Goal: Task Accomplishment & Management: Complete application form

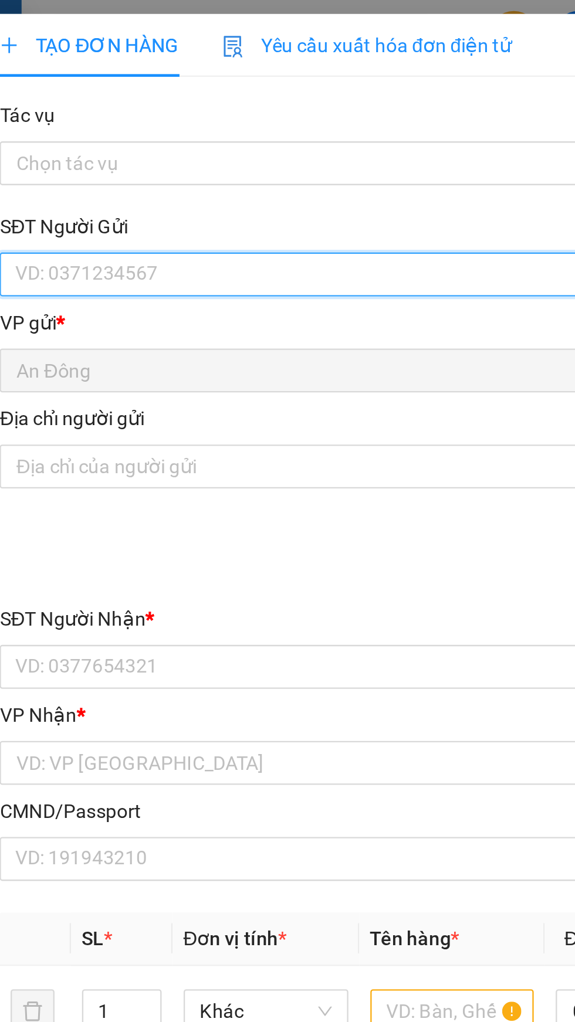
click at [132, 122] on input "SĐT Người Gửi" at bounding box center [155, 117] width 259 height 19
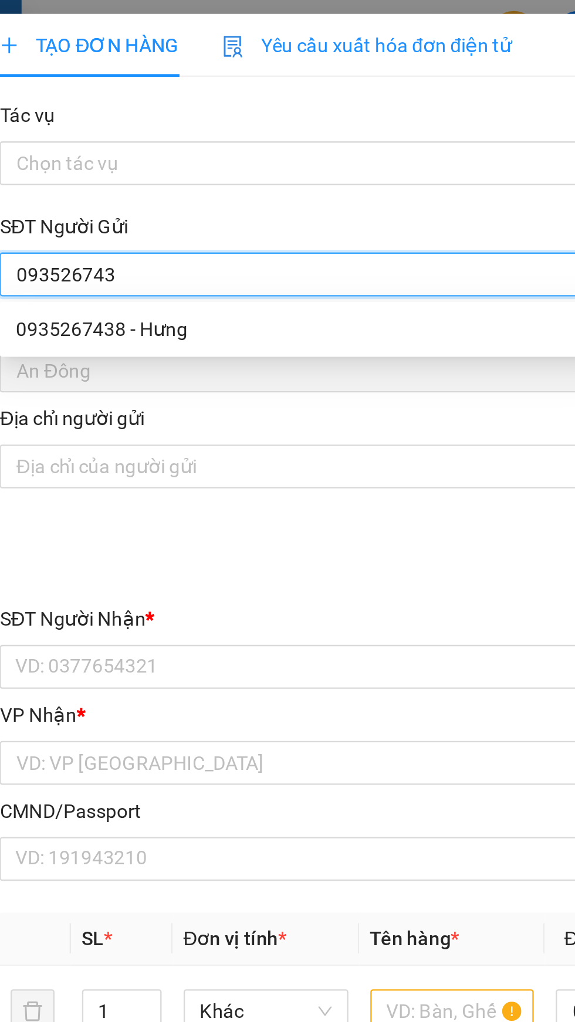
type input "0935267438"
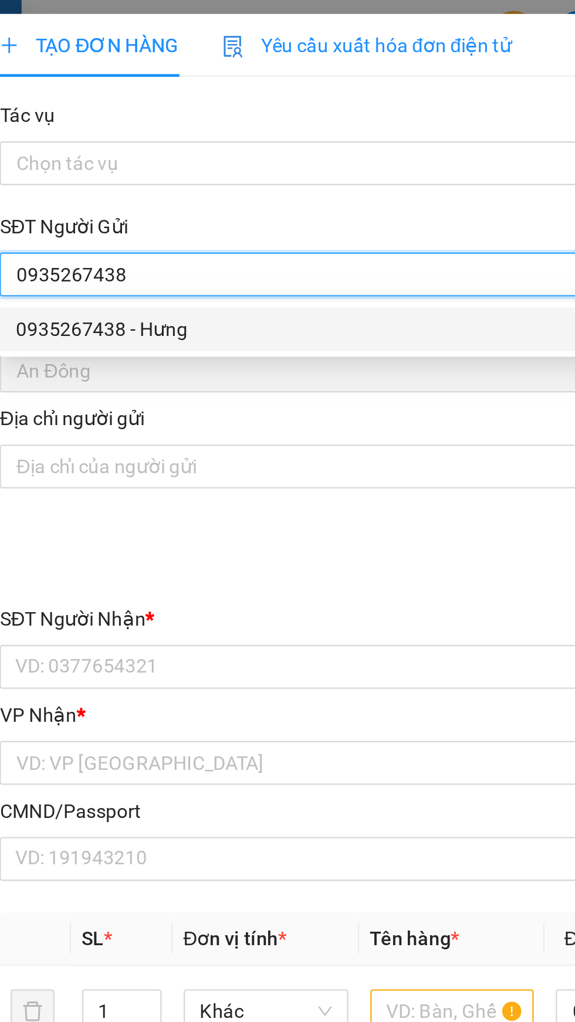
click at [188, 142] on div "0935267438 - Hưng" at bounding box center [155, 140] width 245 height 13
type input "Hưng"
type input "051087004876"
type input "0703635454"
type input "LẬY"
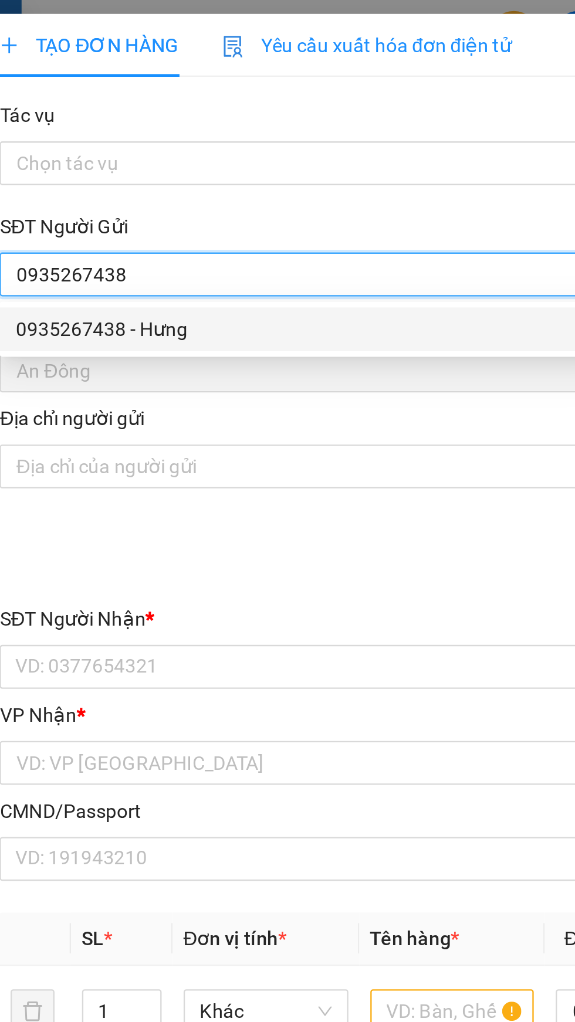
type input "ông trịnh"
type input "0935267438"
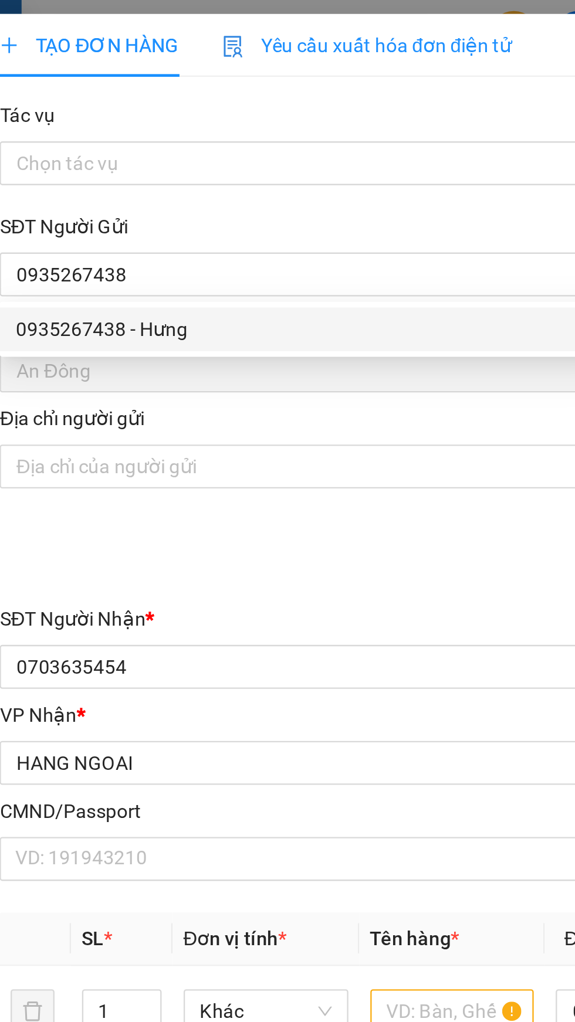
click at [201, 134] on div "VP gửi *" at bounding box center [155, 137] width 259 height 13
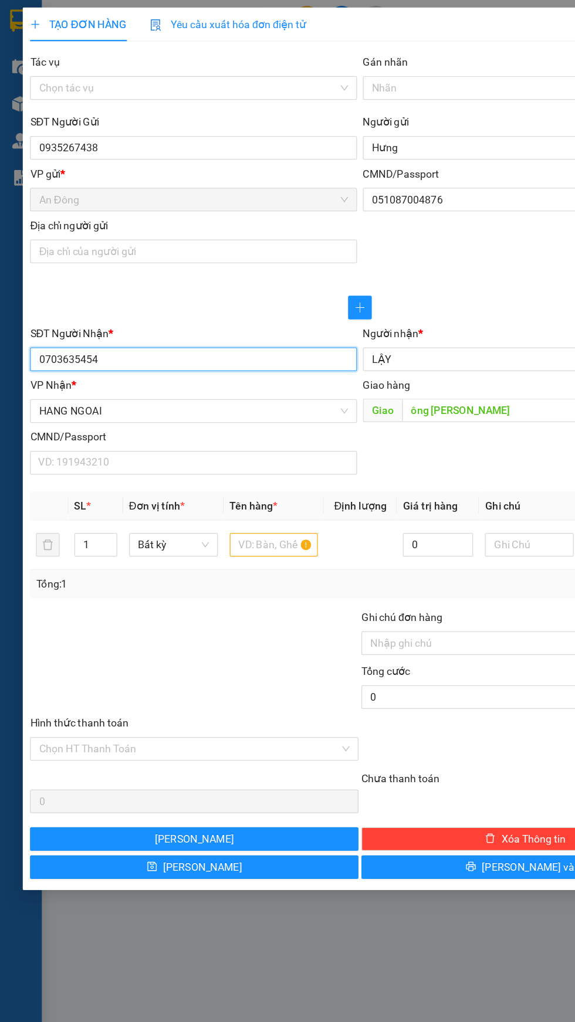
click at [198, 283] on input "0703635454" at bounding box center [155, 285] width 259 height 19
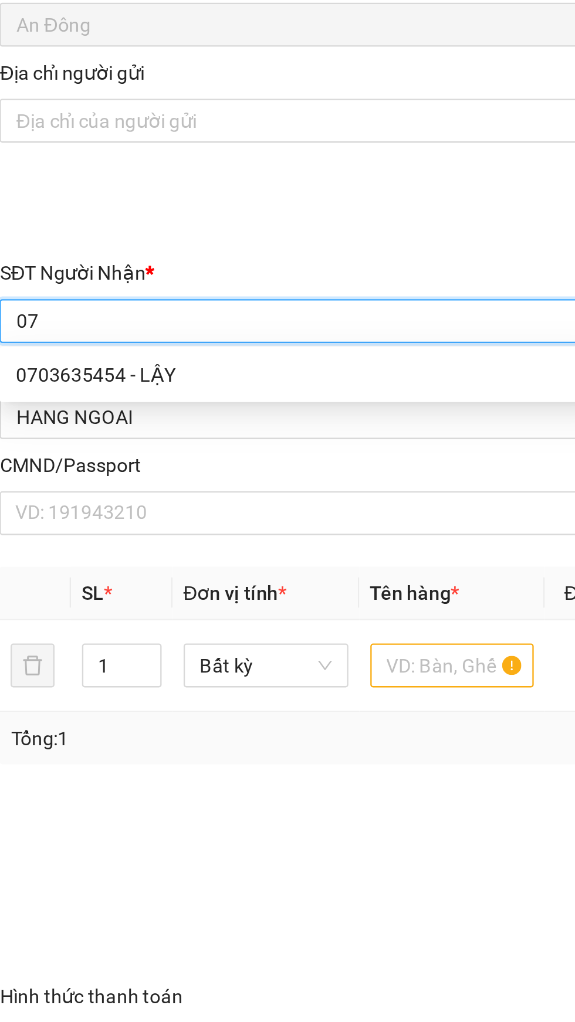
type input "0"
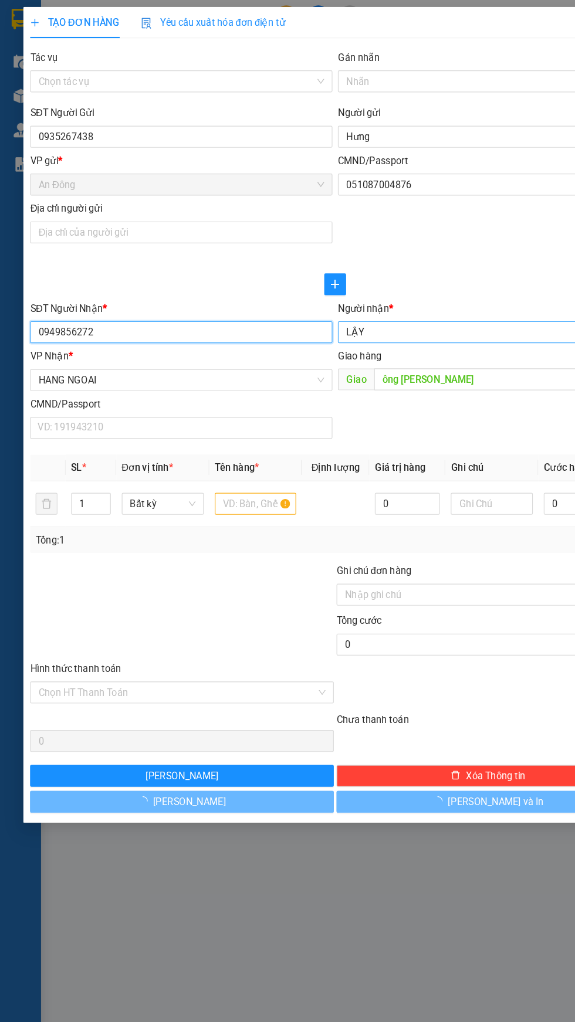
type input "0949856272"
click at [382, 287] on input "LẬY" at bounding box center [413, 284] width 233 height 13
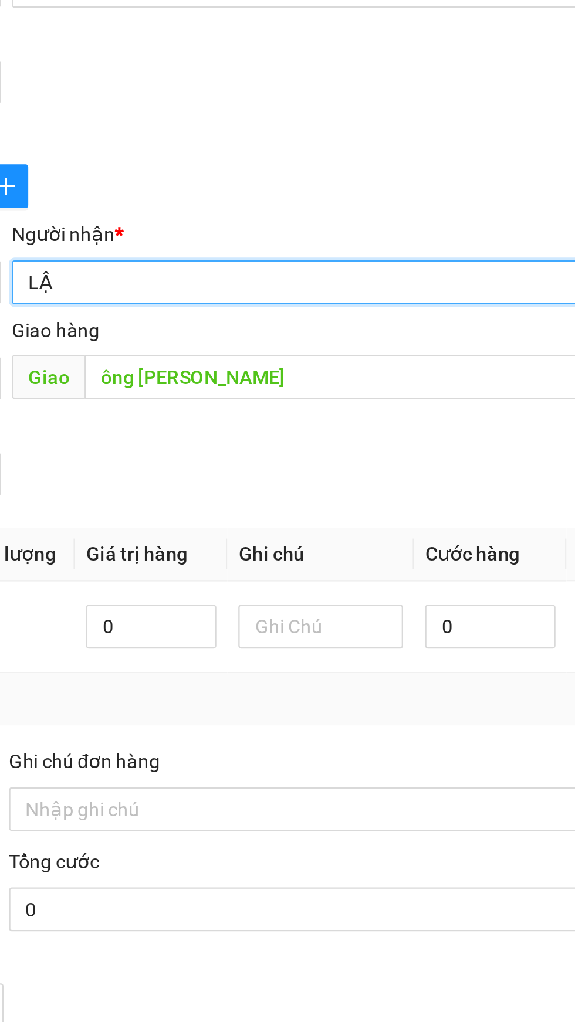
type input "L"
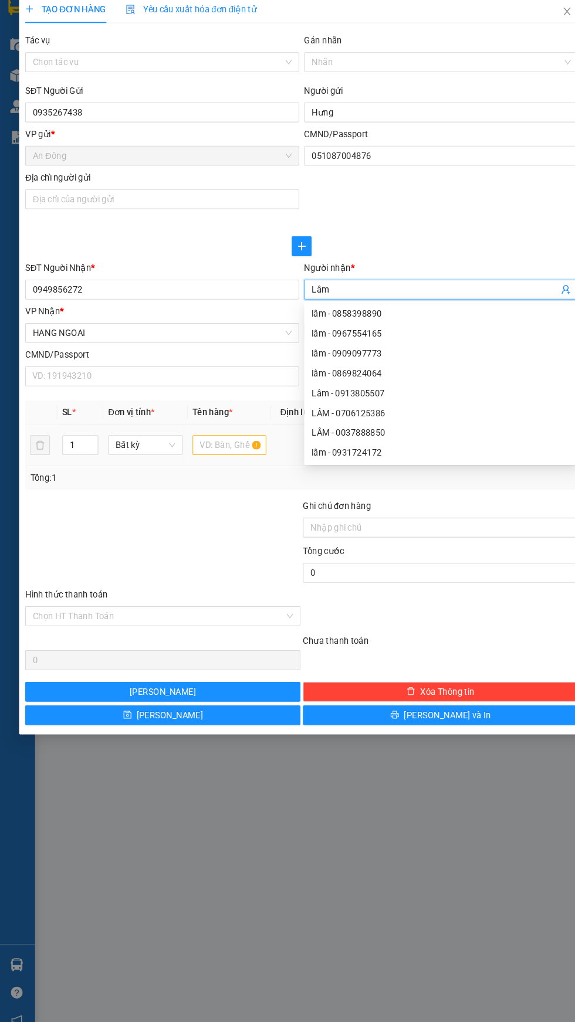
type input "Lâm"
click at [205, 427] on input "text" at bounding box center [219, 432] width 70 height 19
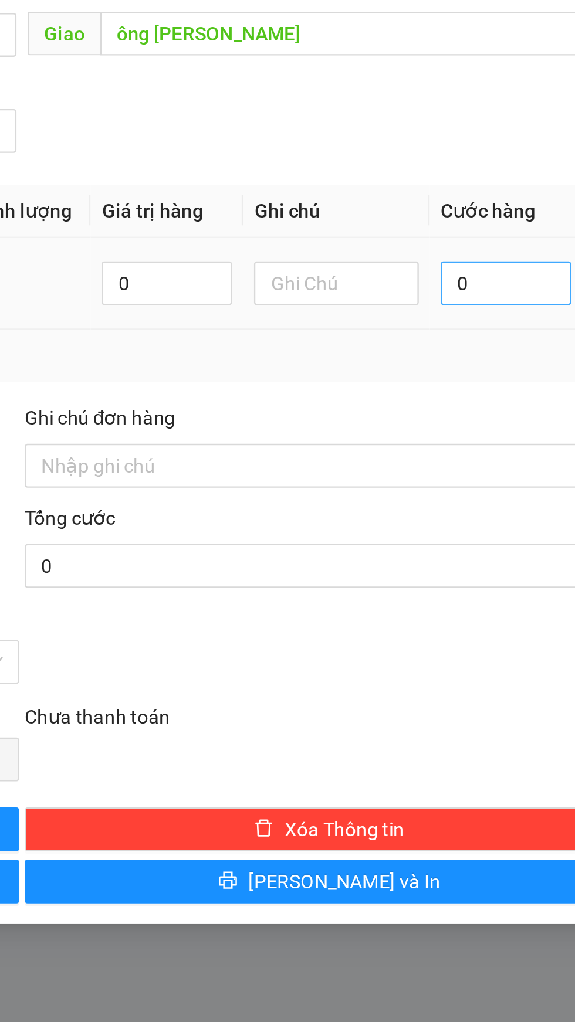
type input "Thùng"
click at [505, 428] on input "0" at bounding box center [494, 432] width 56 height 19
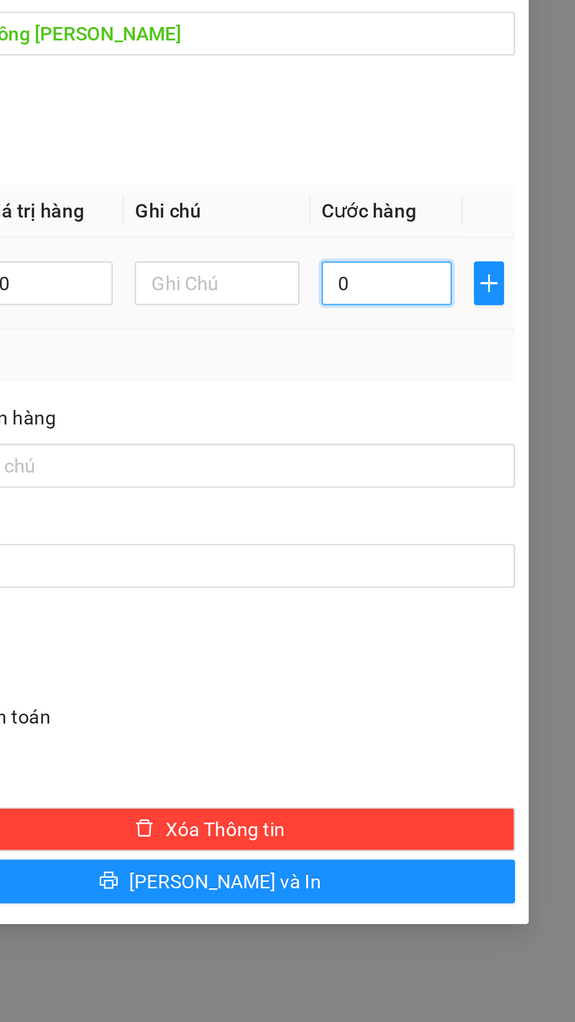
type input "3"
type input "30"
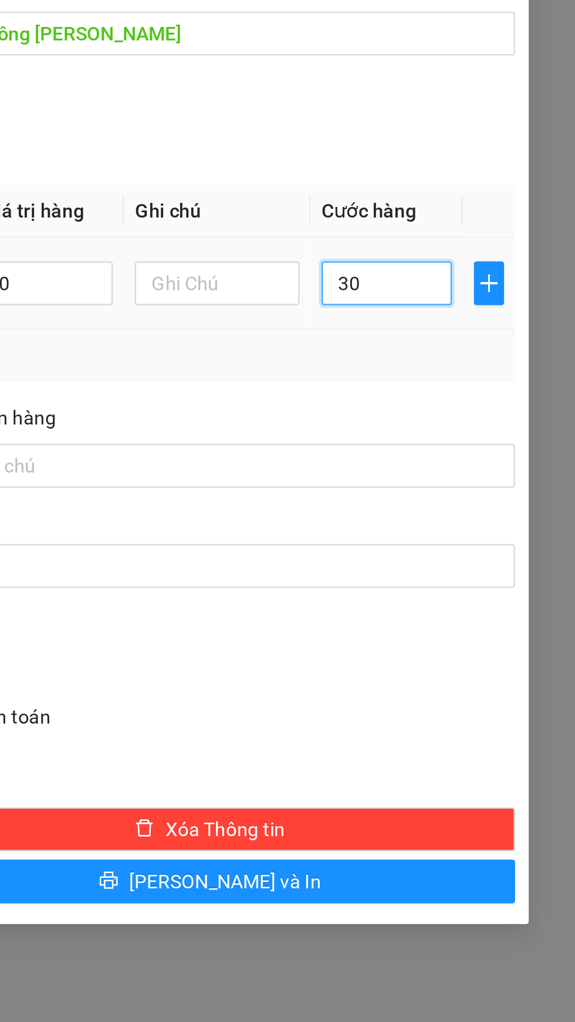
type input "30"
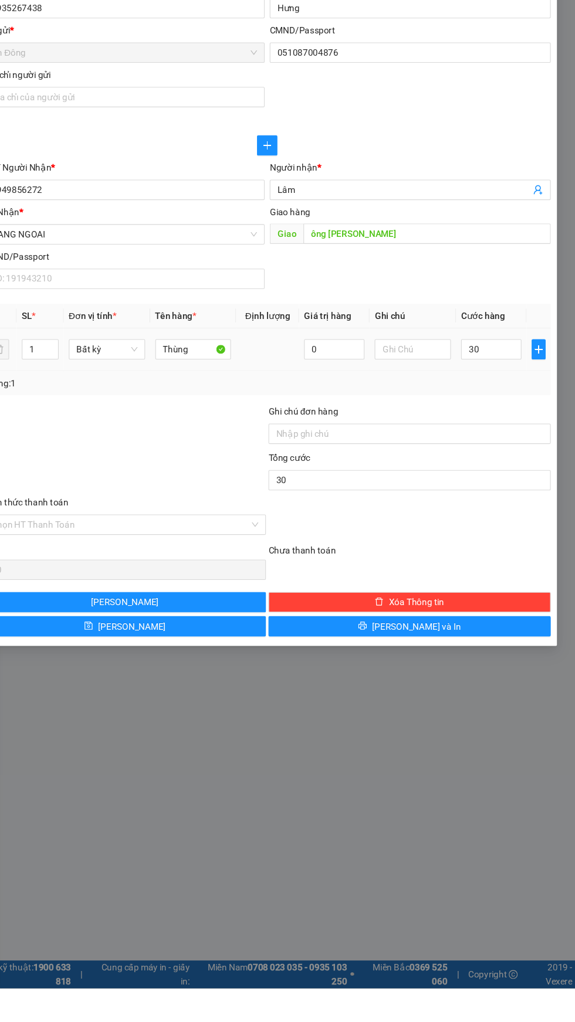
click at [427, 305] on div "Giao hàng" at bounding box center [419, 305] width 259 height 13
type input "30.000"
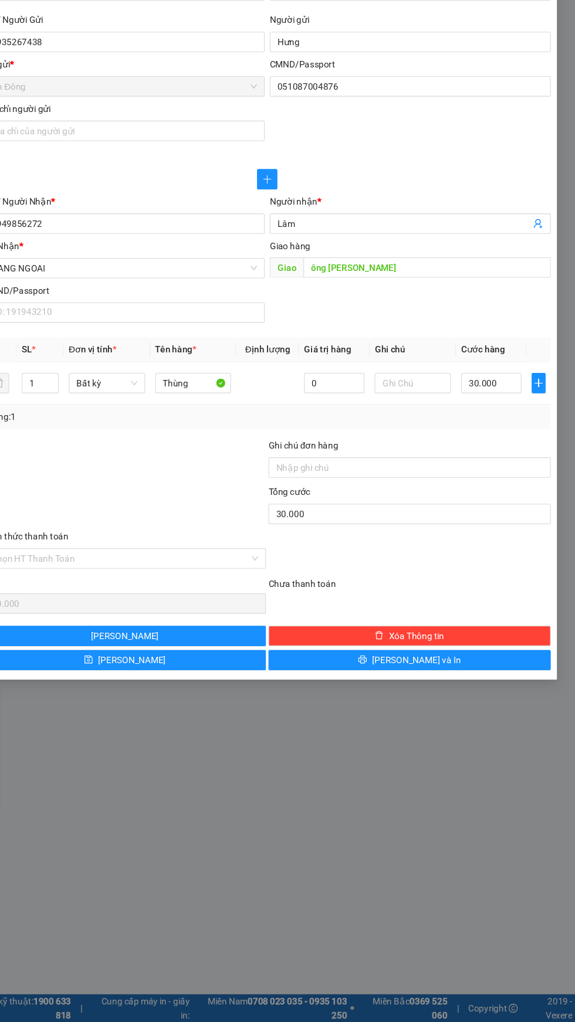
click at [449, 266] on div "Người nhận *" at bounding box center [419, 264] width 259 height 13
click at [449, 278] on input "Lâm" at bounding box center [413, 284] width 233 height 13
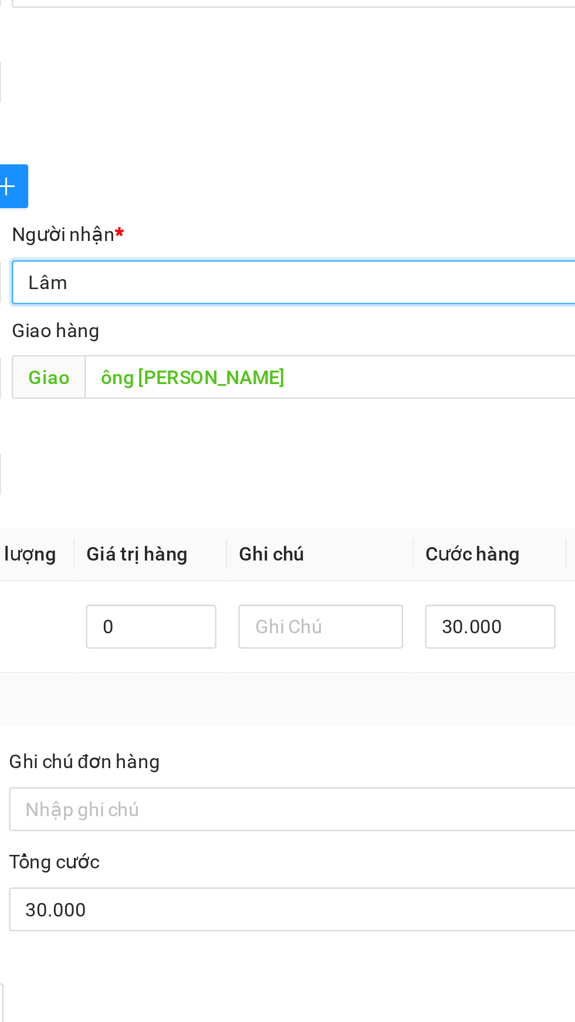
click at [459, 269] on div "Người nhận *" at bounding box center [419, 264] width 259 height 13
click at [459, 278] on input "Lâm" at bounding box center [413, 284] width 233 height 13
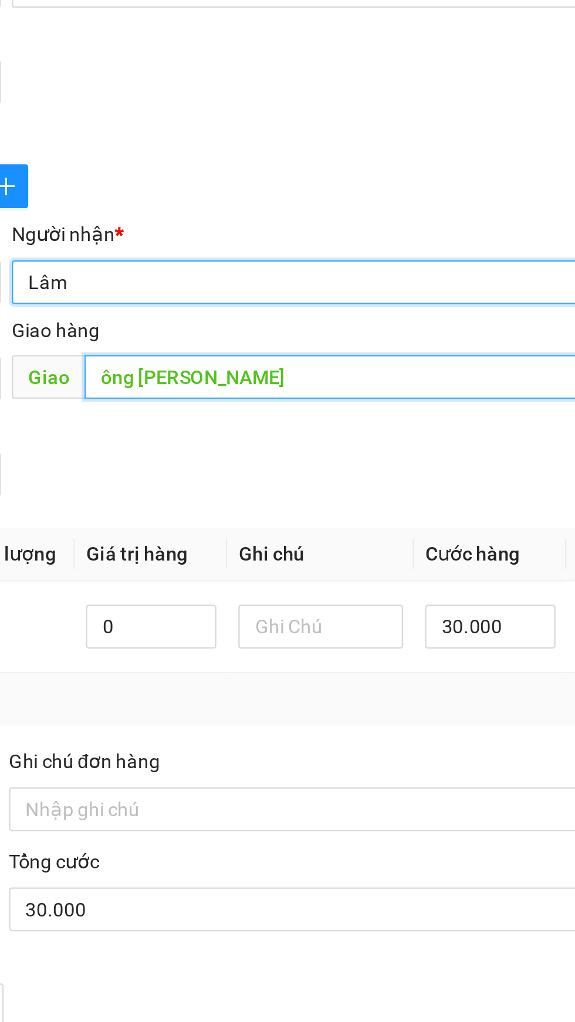
click at [437, 327] on input "ông trịnh" at bounding box center [435, 325] width 228 height 19
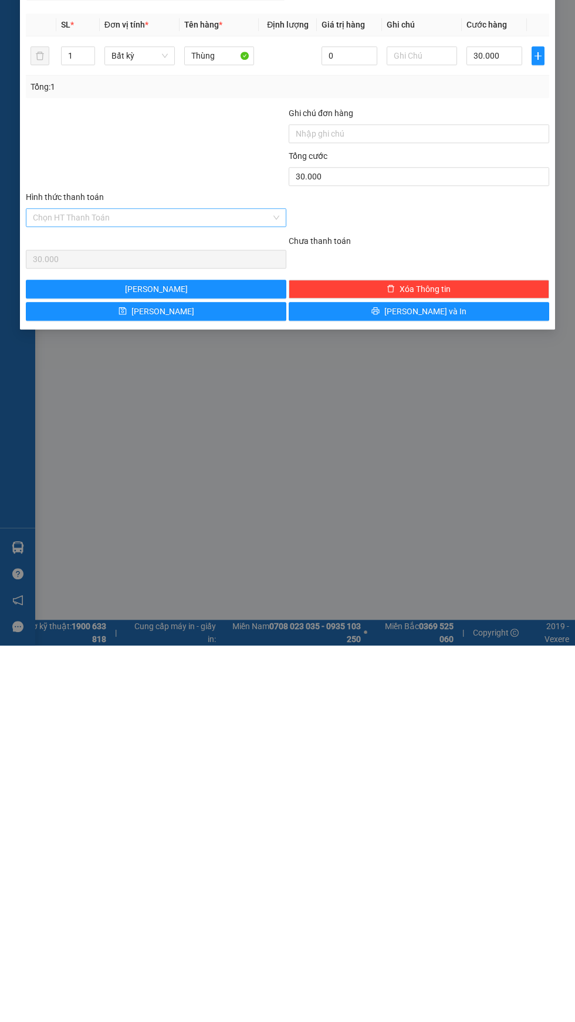
click at [178, 592] on input "Hình thức thanh toán" at bounding box center [152, 594] width 238 height 18
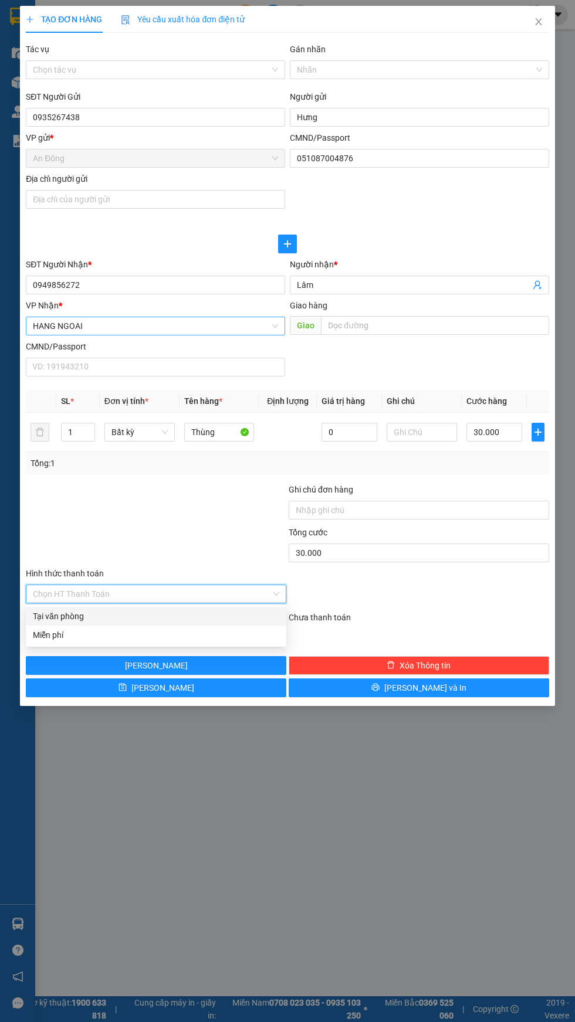
click at [162, 325] on span "HANG NGOAI" at bounding box center [155, 326] width 245 height 18
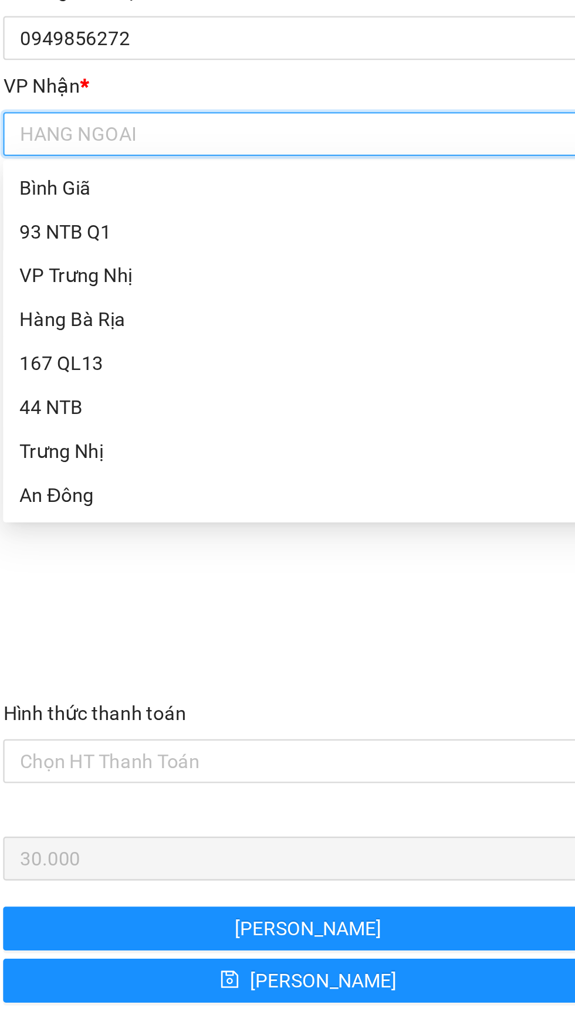
click at [66, 349] on div "Bình Giã" at bounding box center [155, 348] width 245 height 13
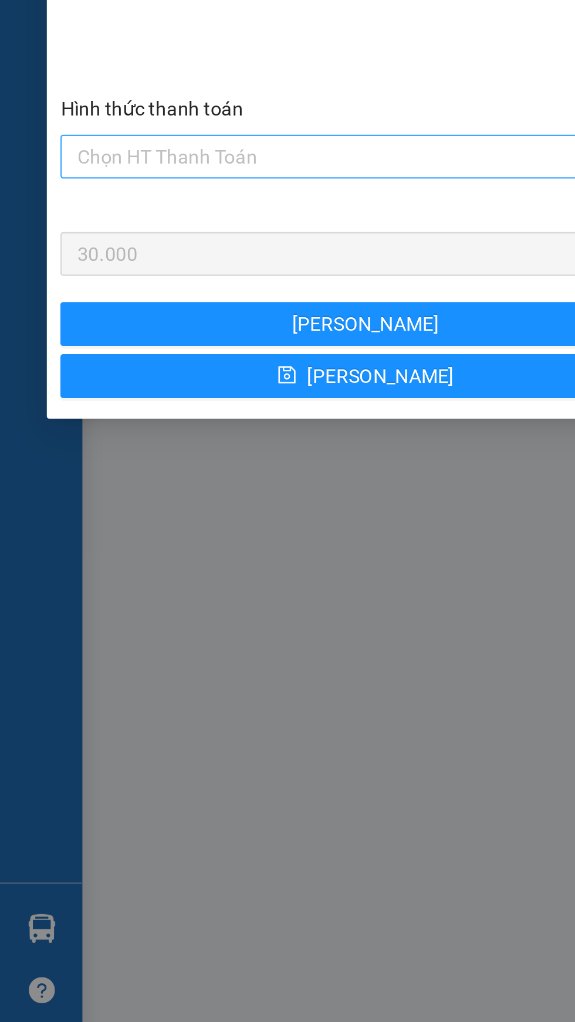
click at [161, 597] on input "Hình thức thanh toán" at bounding box center [152, 594] width 238 height 18
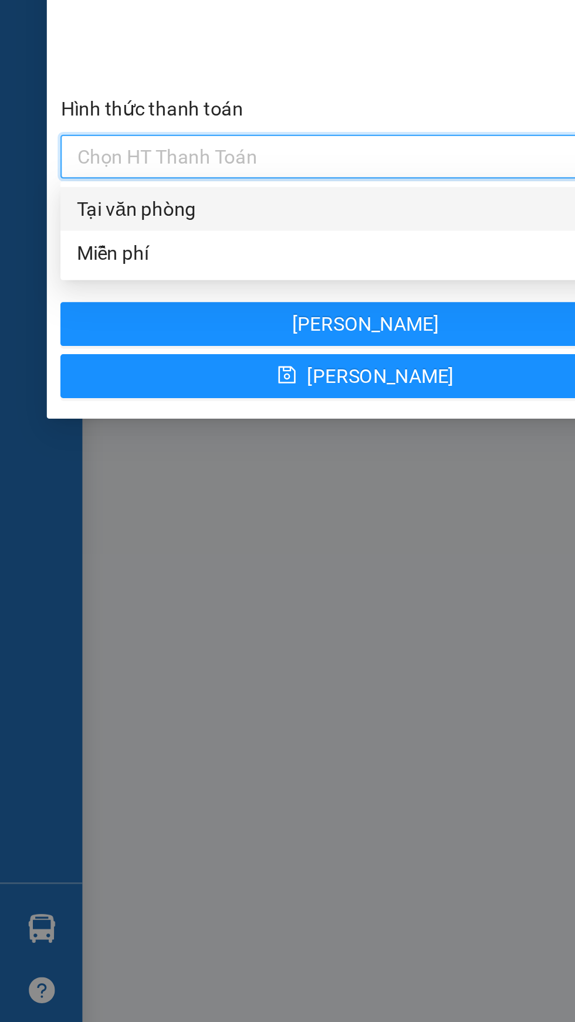
click at [135, 621] on div "Tại văn phòng" at bounding box center [156, 616] width 246 height 13
type input "0"
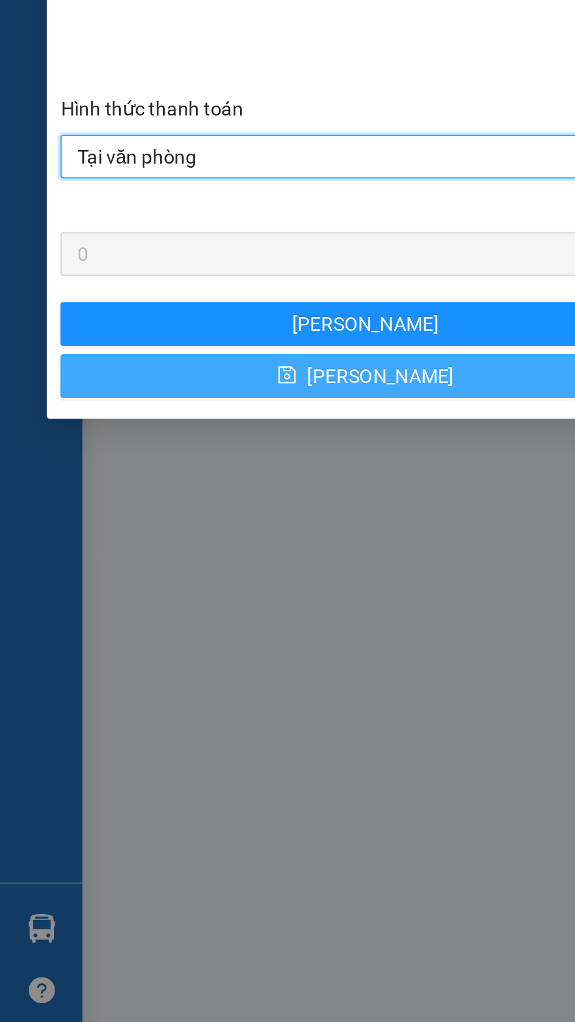
click at [190, 688] on button "Lưu" at bounding box center [156, 687] width 260 height 19
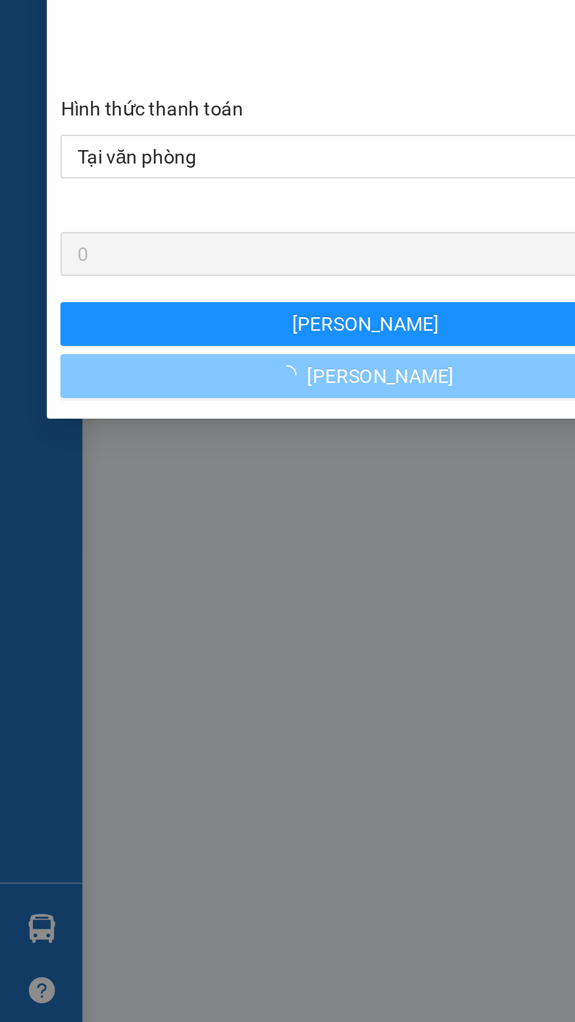
type input "0"
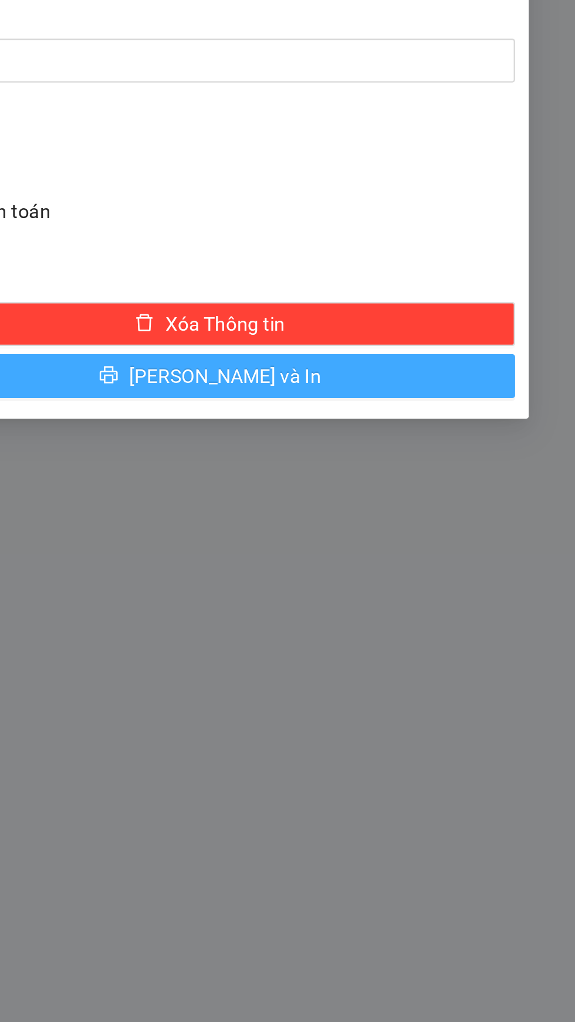
click at [499, 691] on button "Lưu và In" at bounding box center [418, 687] width 260 height 19
